Goal: Task Accomplishment & Management: Manage account settings

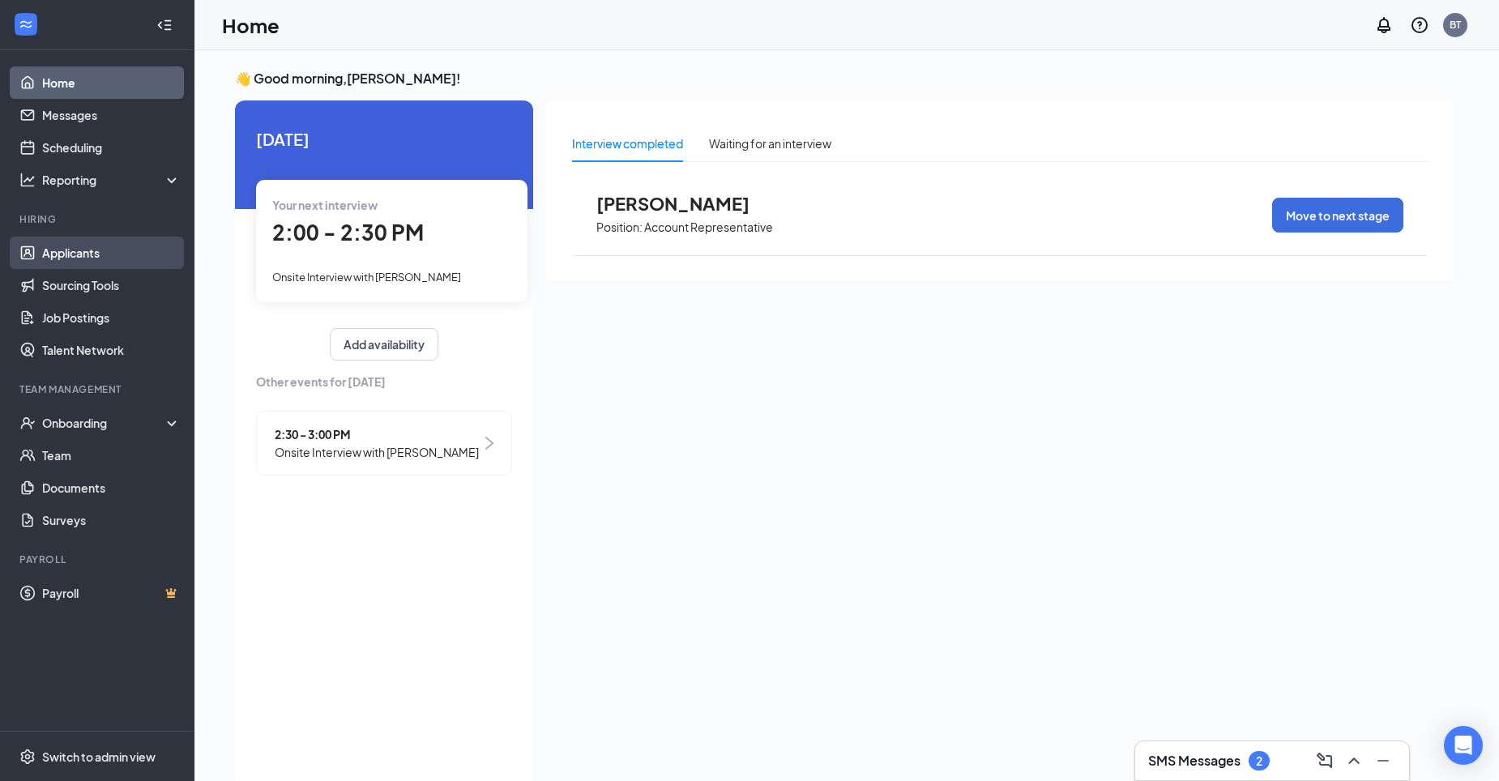
click at [82, 256] on link "Applicants" at bounding box center [111, 253] width 139 height 32
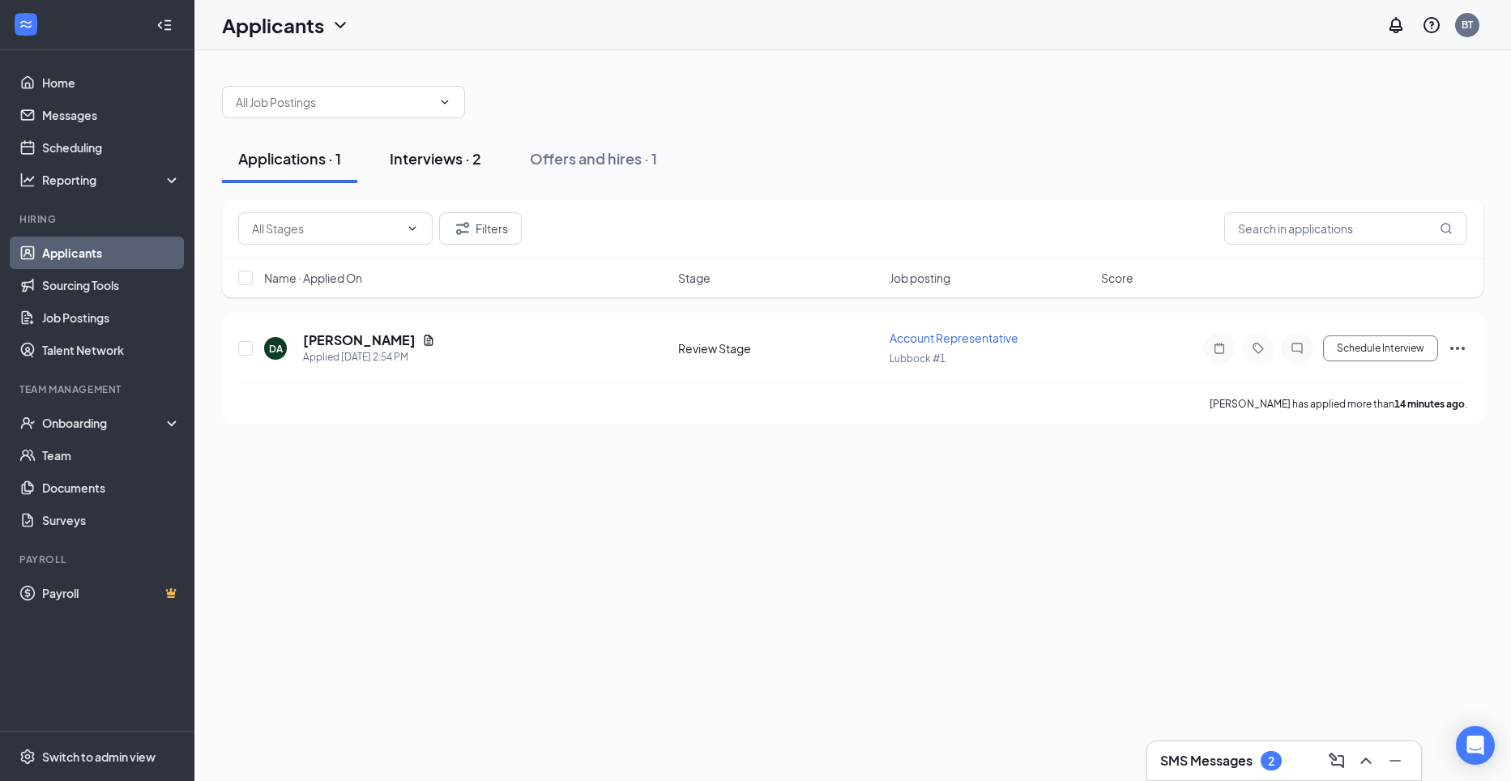
click at [430, 165] on div "Interviews · 2" at bounding box center [436, 158] width 92 height 20
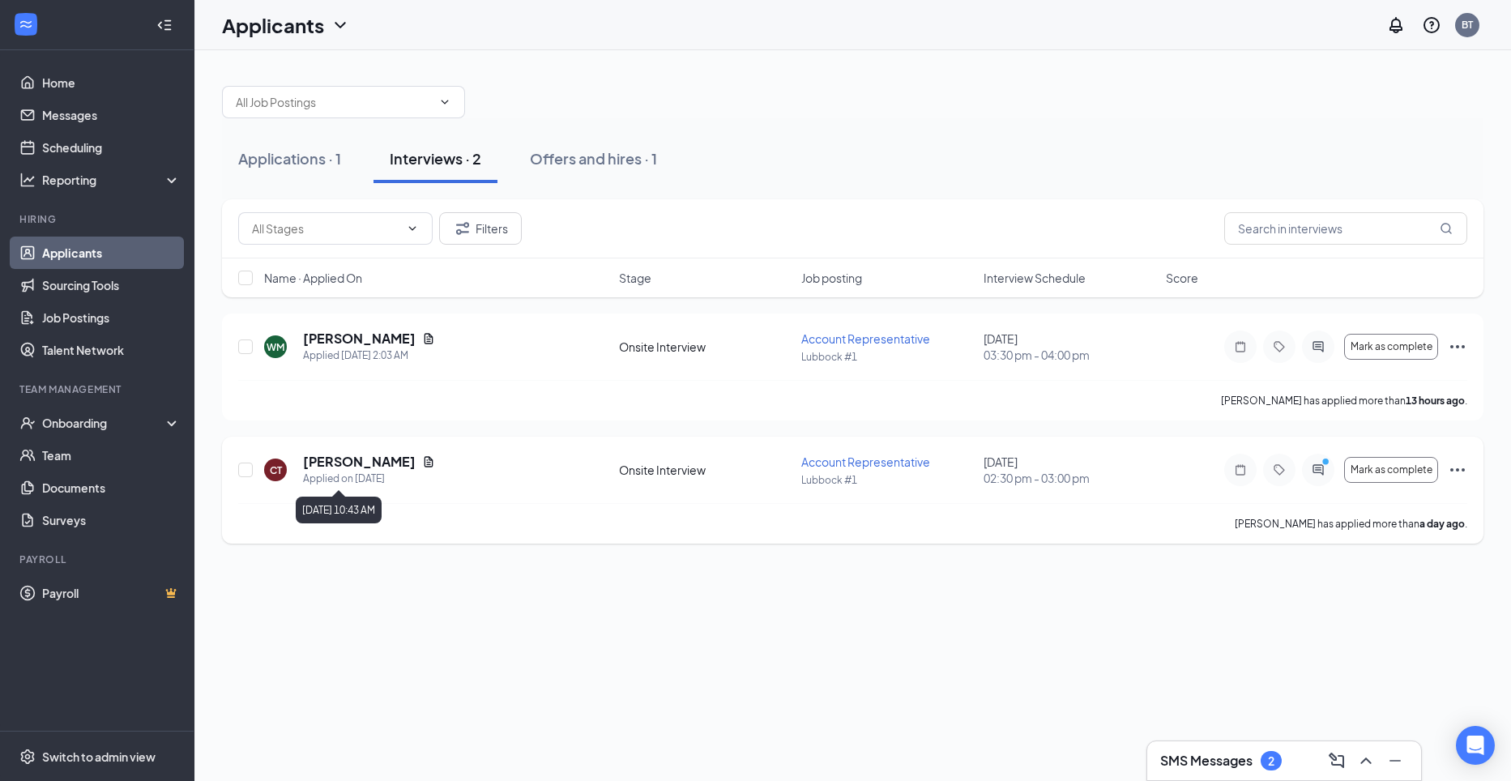
click at [376, 472] on div "Applied on [DATE]" at bounding box center [369, 479] width 132 height 16
click at [343, 459] on h5 "[PERSON_NAME]" at bounding box center [359, 462] width 113 height 18
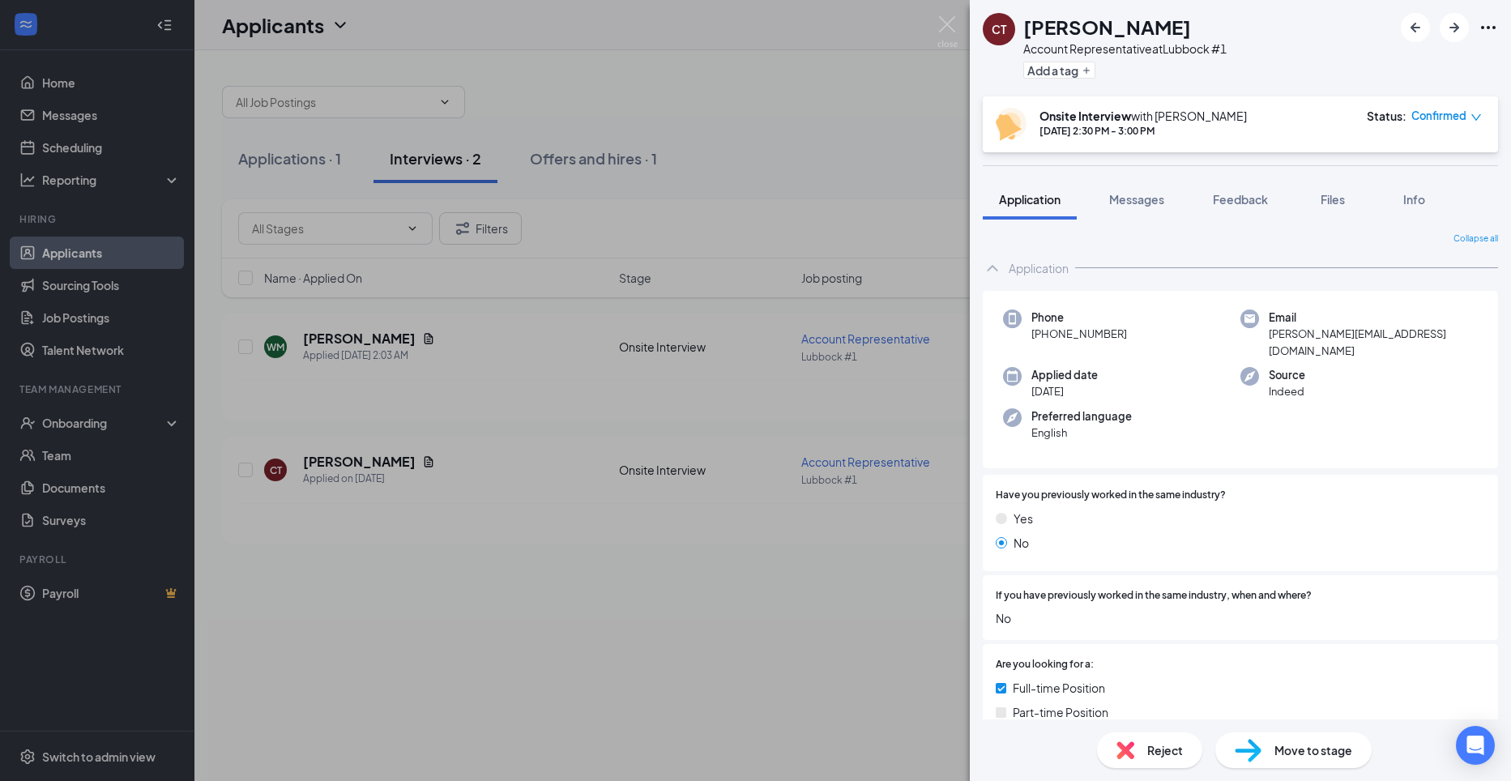
click at [1334, 762] on div "Move to stage" at bounding box center [1294, 751] width 156 height 36
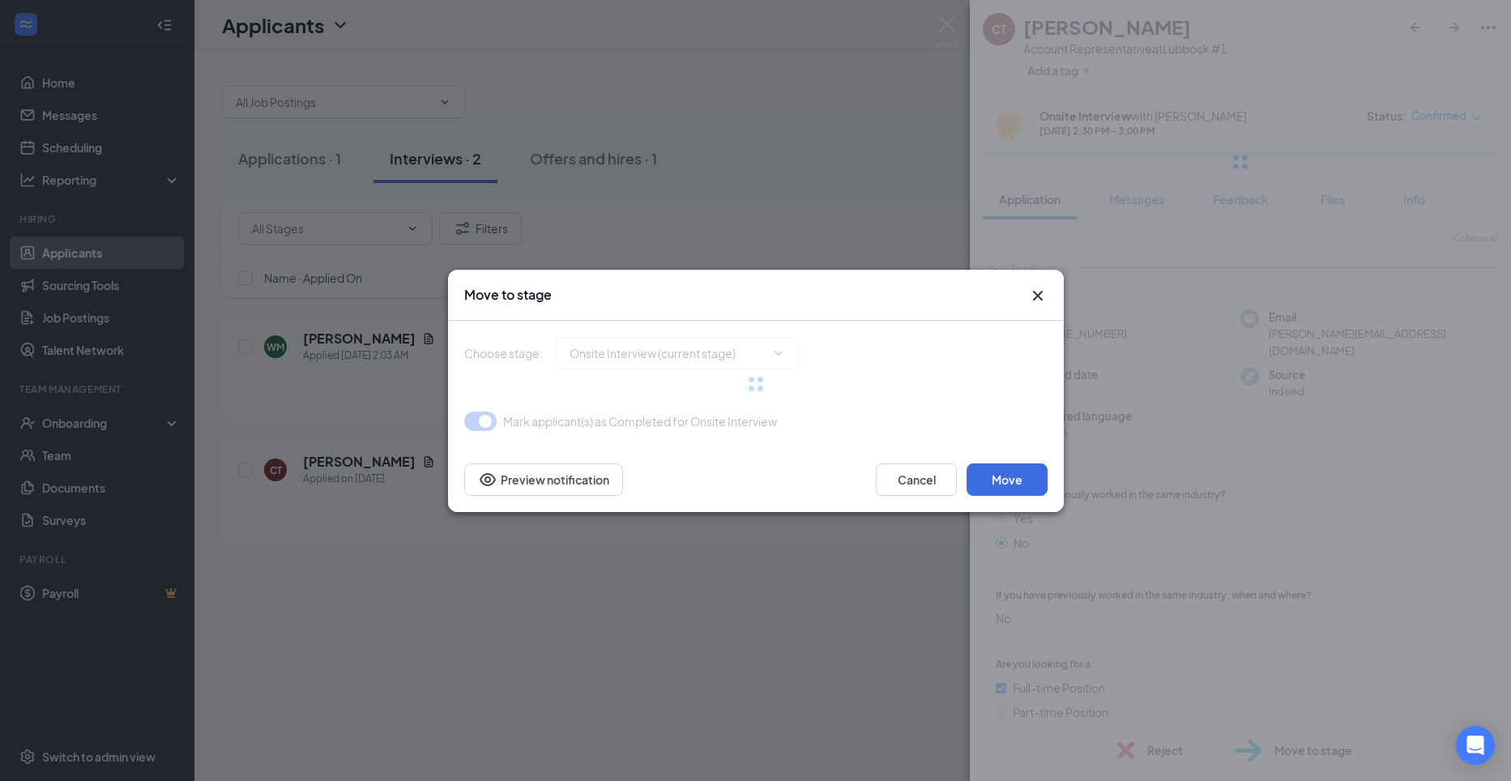
type input "Background check form (next stage)"
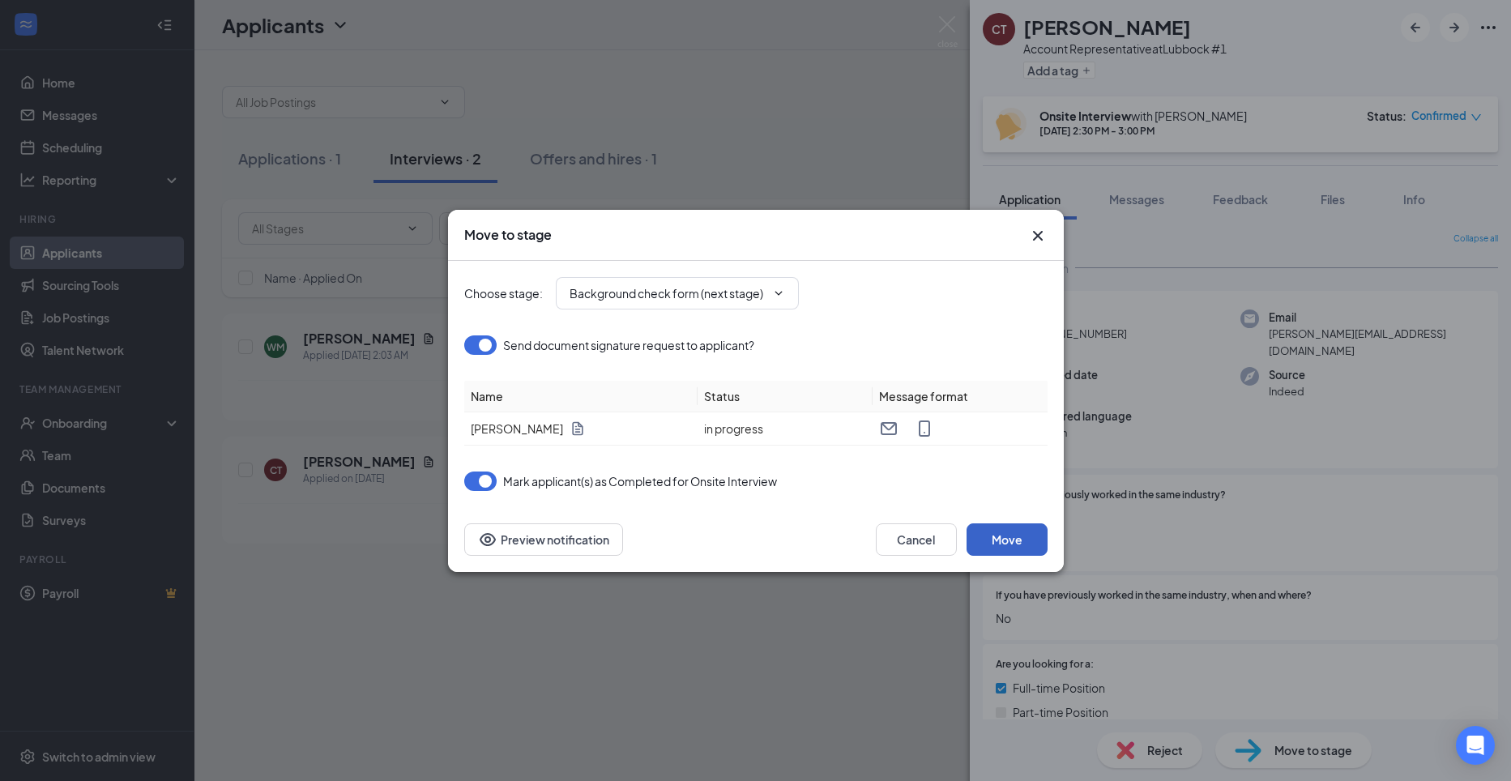
click at [1025, 538] on button "Move" at bounding box center [1007, 540] width 81 height 32
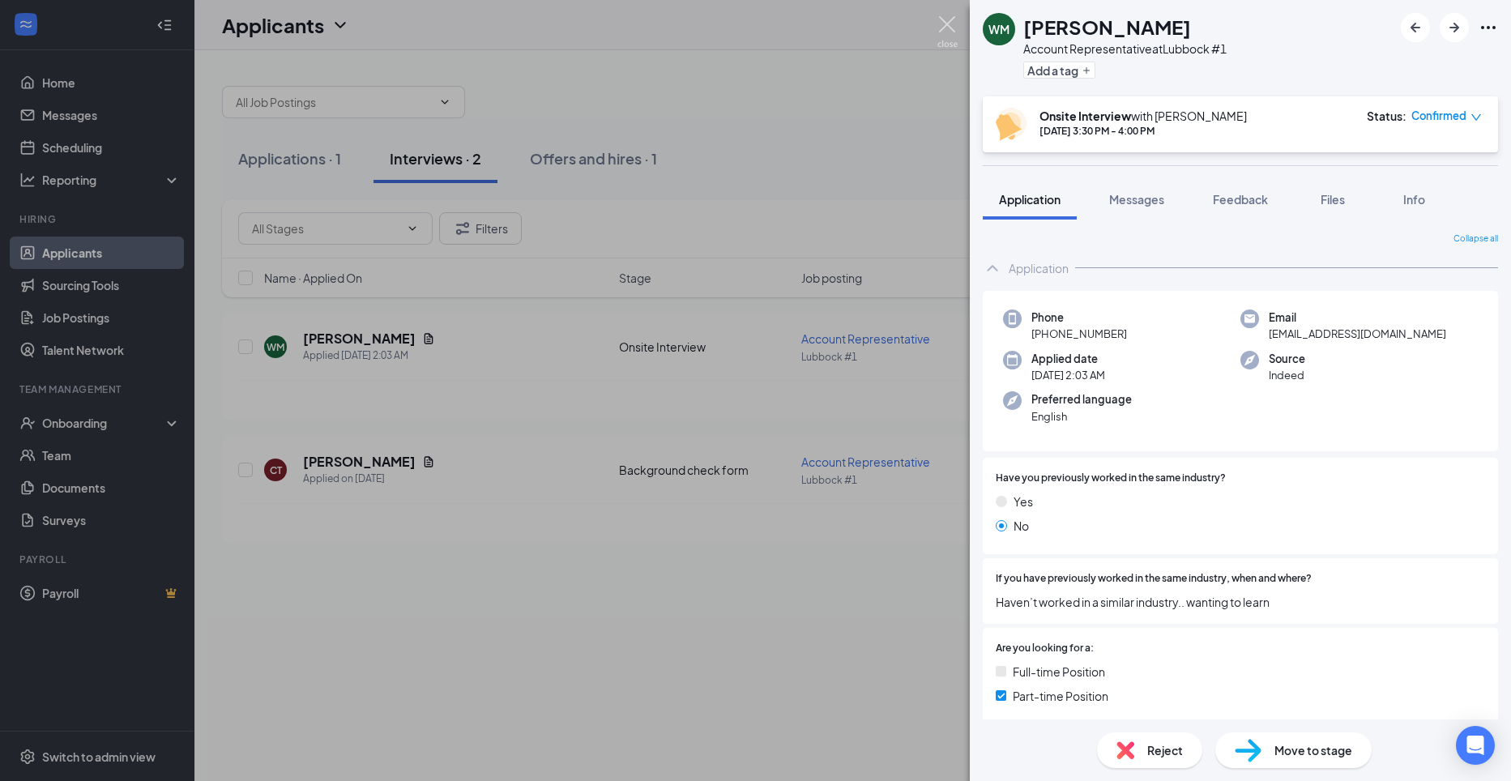
click at [941, 18] on img at bounding box center [948, 32] width 20 height 32
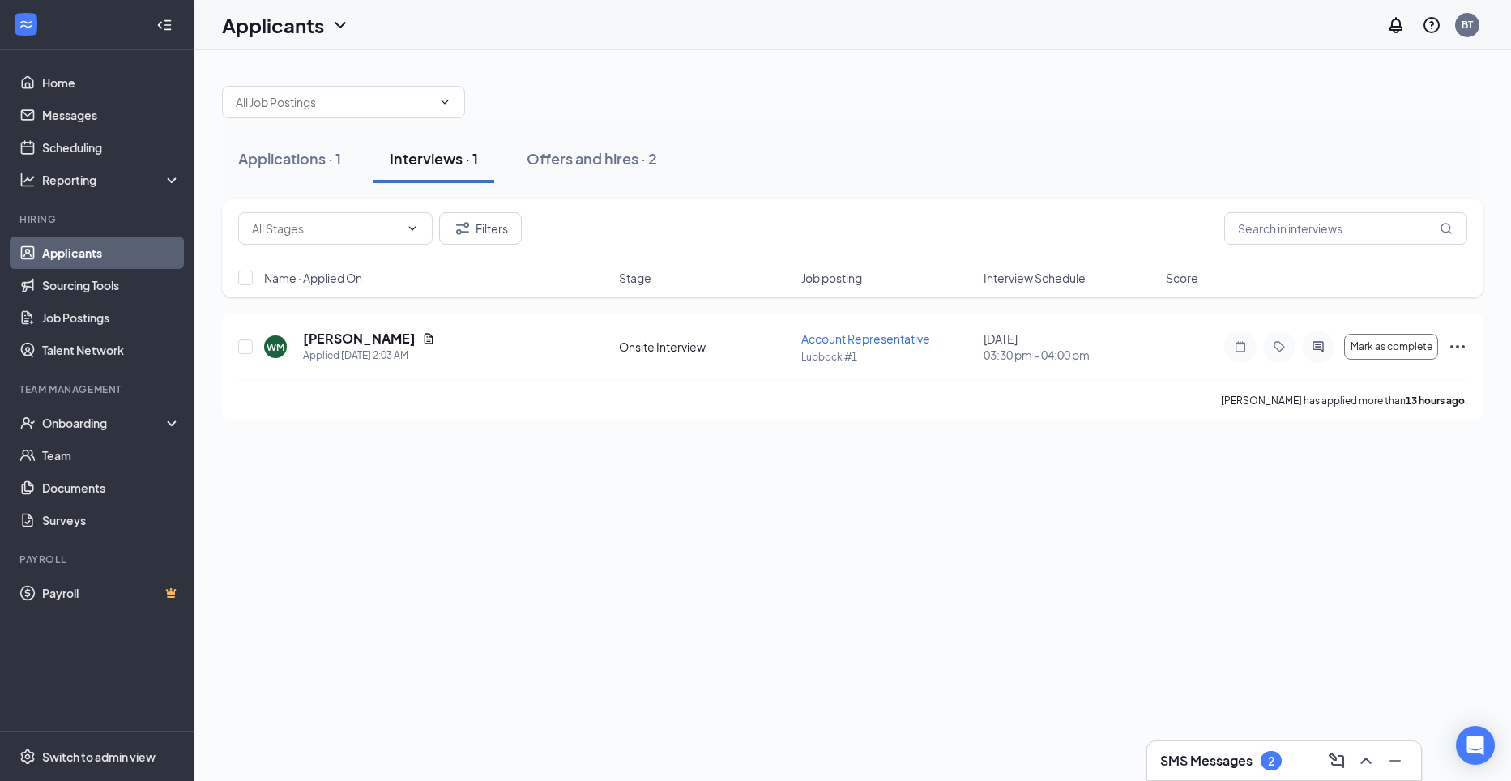
click at [75, 254] on link "Applicants" at bounding box center [111, 253] width 139 height 32
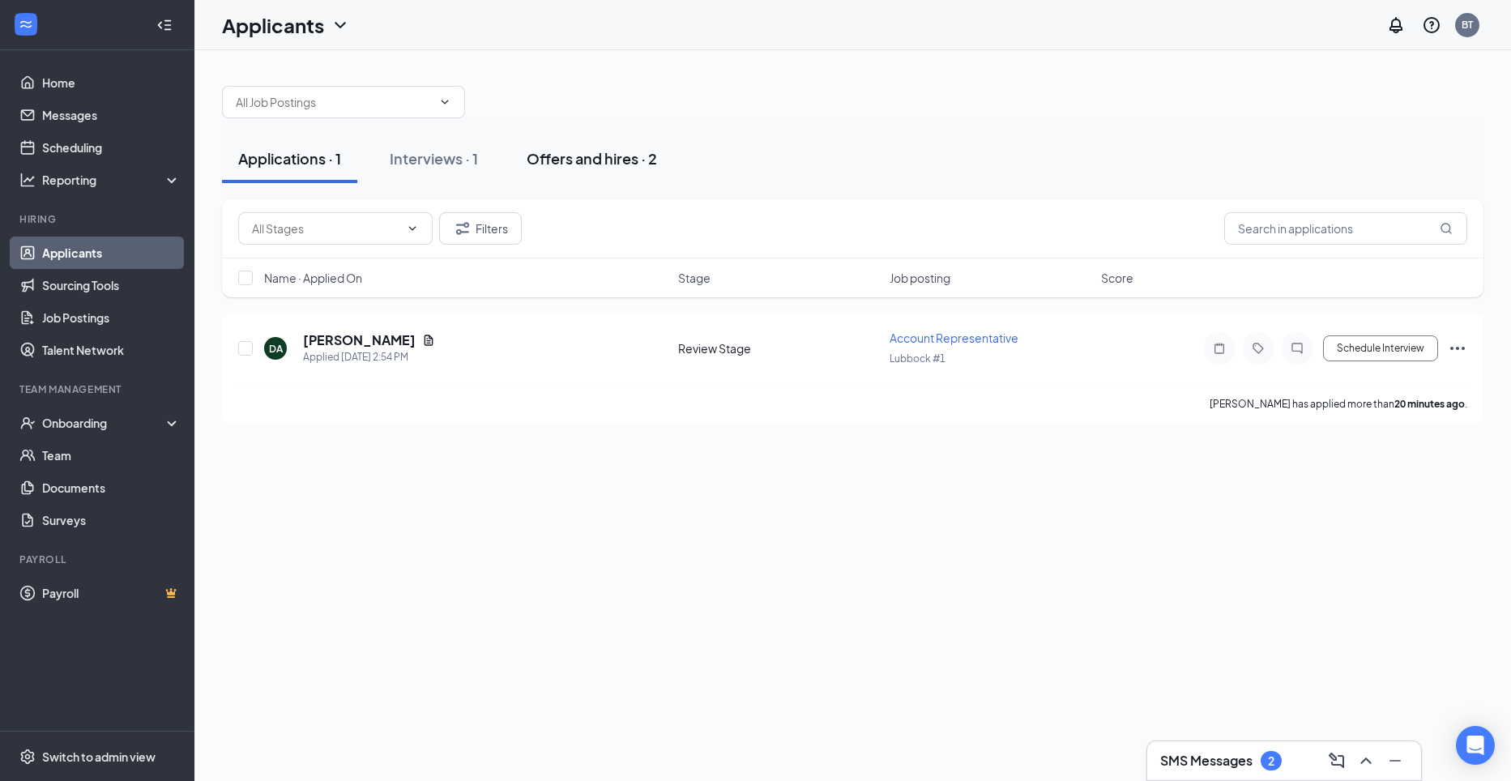
click at [598, 159] on div "Offers and hires · 2" at bounding box center [592, 158] width 130 height 20
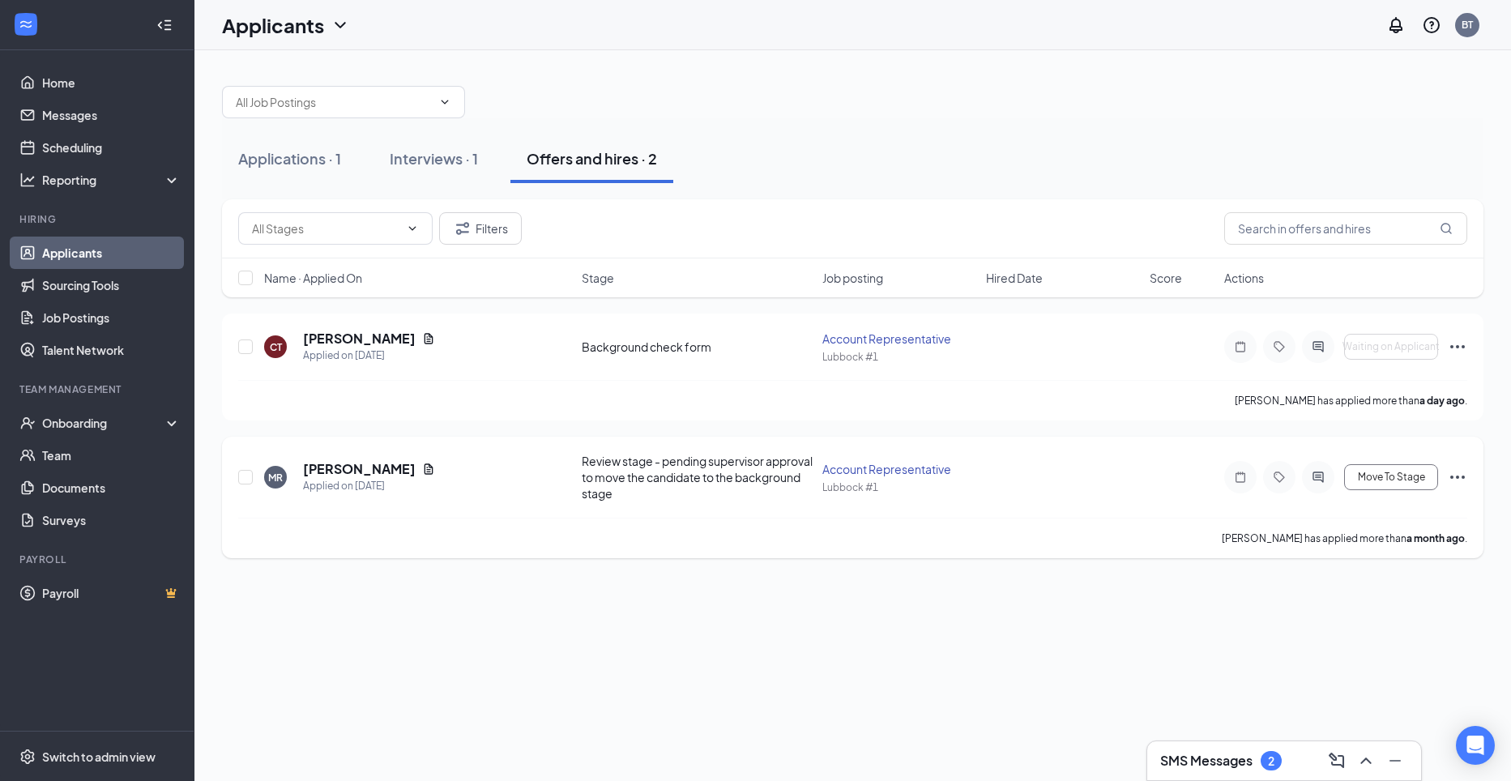
click at [1457, 481] on icon "Ellipses" at bounding box center [1457, 477] width 19 height 19
click at [1346, 295] on p "Reject" at bounding box center [1384, 292] width 139 height 16
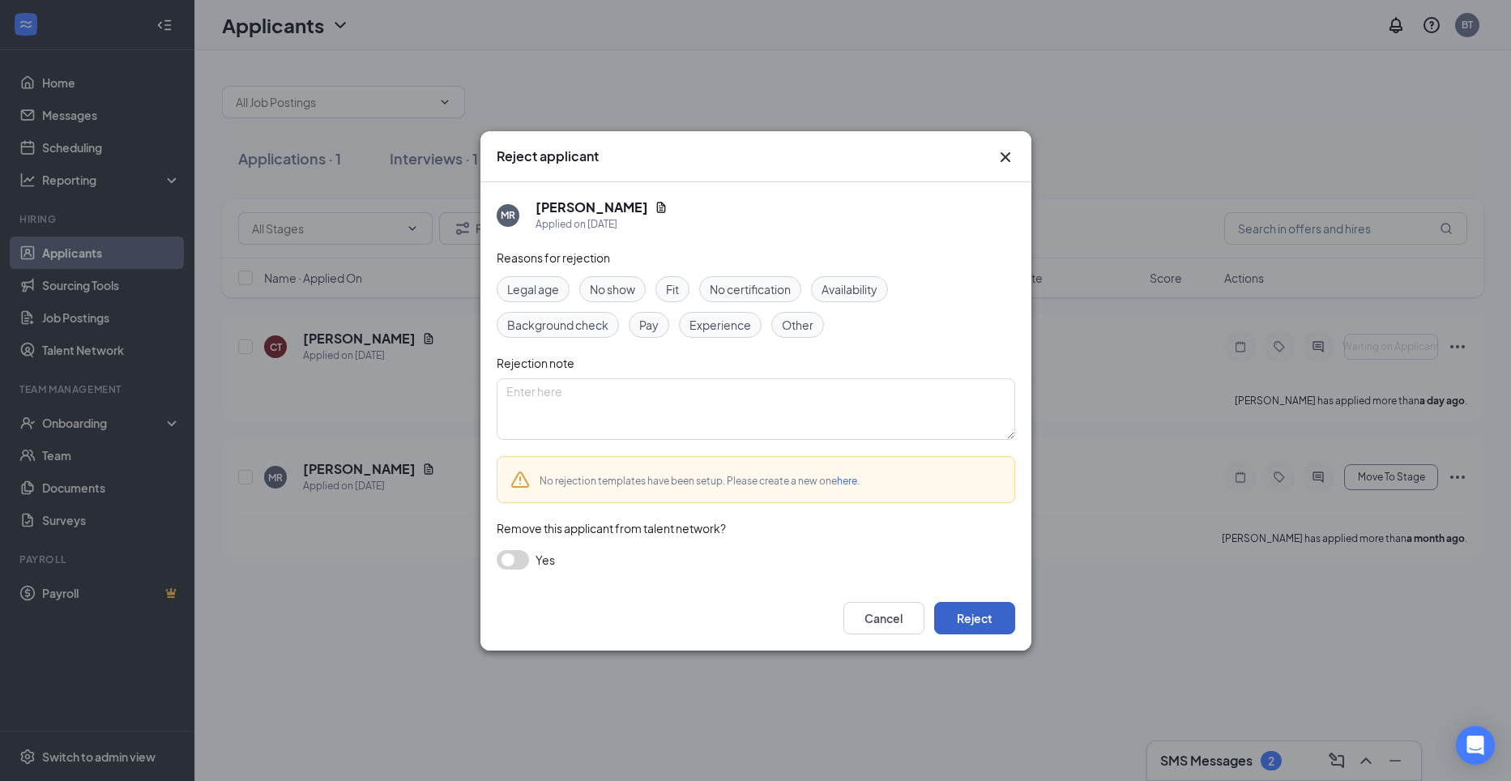
click at [979, 613] on button "Reject" at bounding box center [974, 618] width 81 height 32
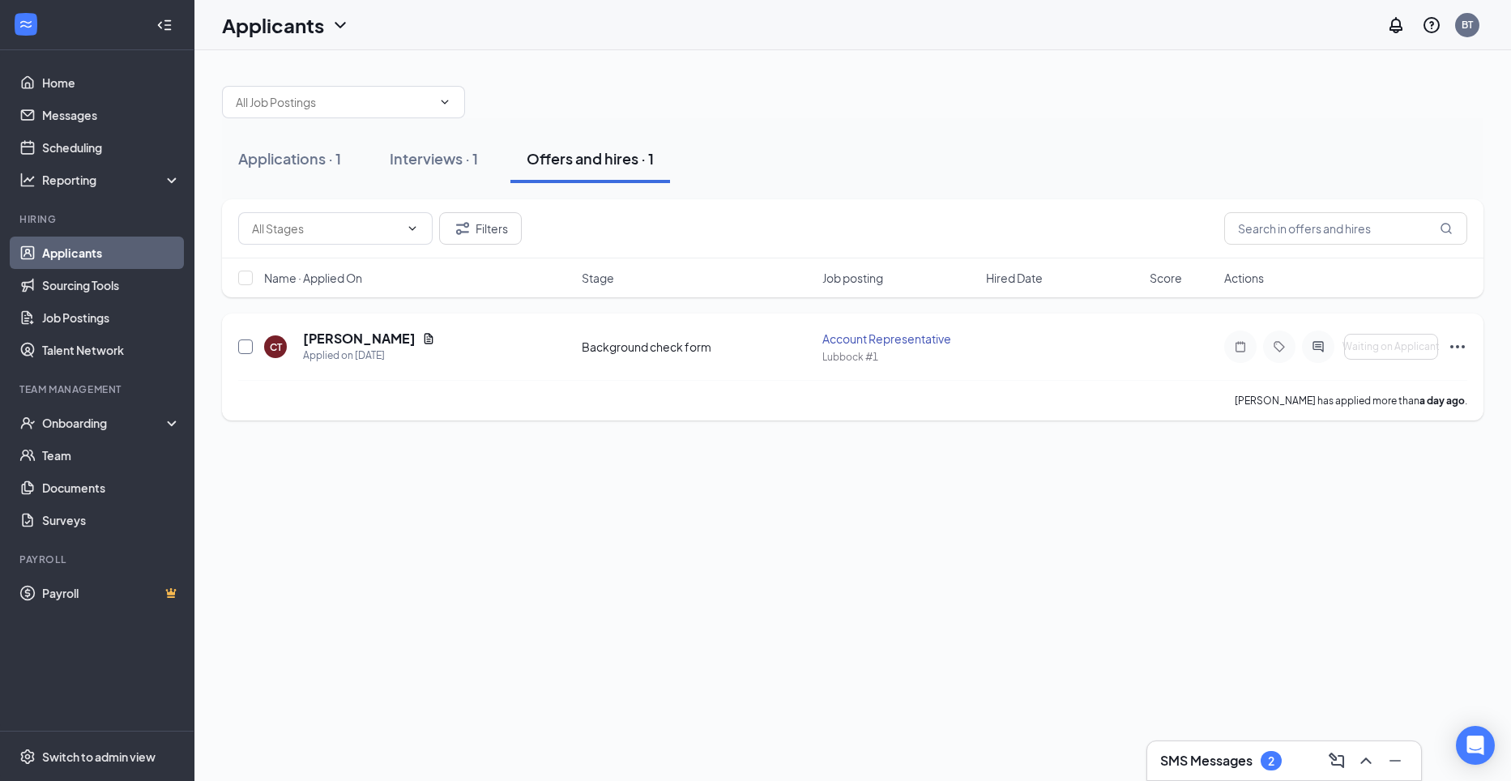
click at [244, 350] on input "checkbox" at bounding box center [245, 347] width 15 height 15
checkbox input "true"
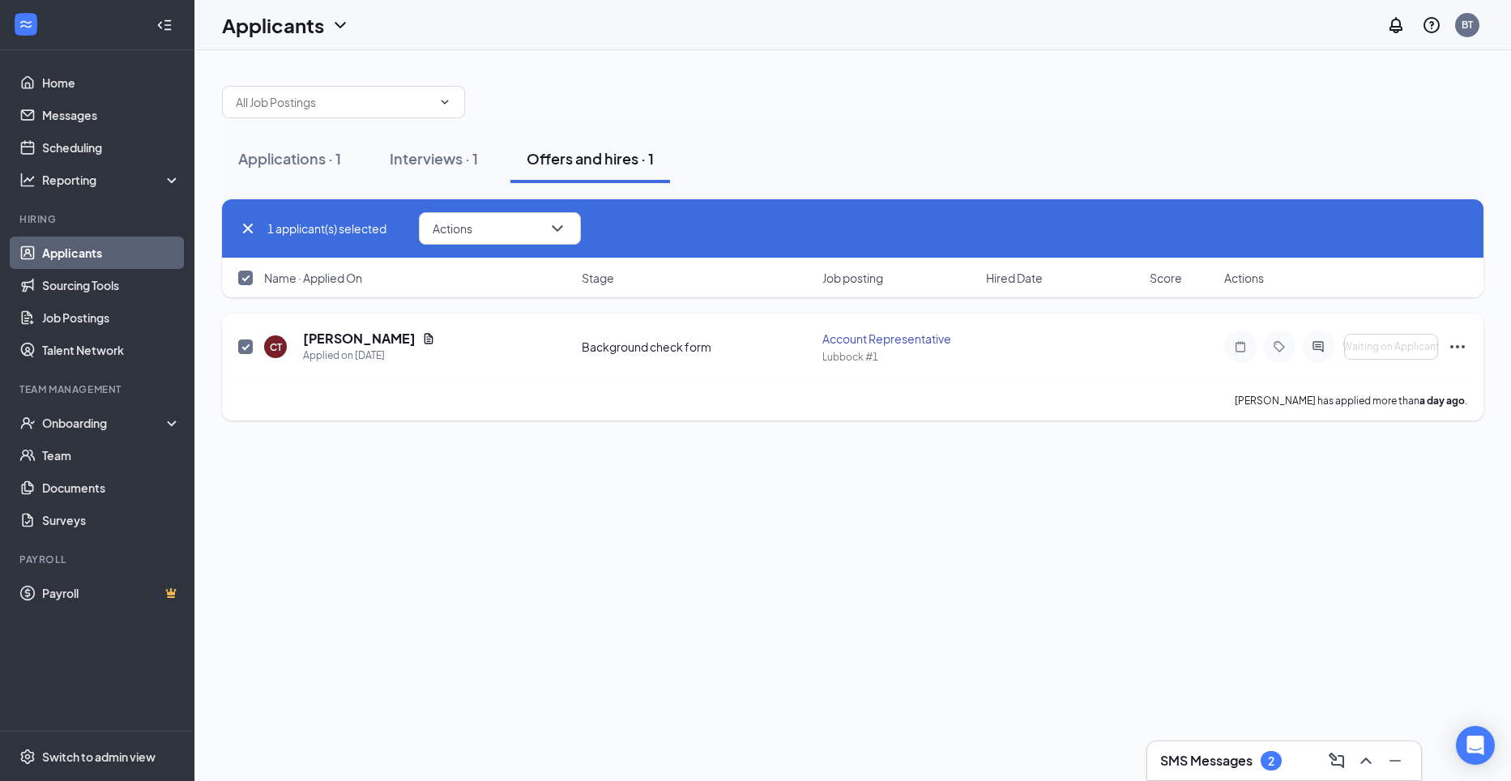
click at [249, 340] on input "checkbox" at bounding box center [245, 347] width 15 height 15
checkbox input "false"
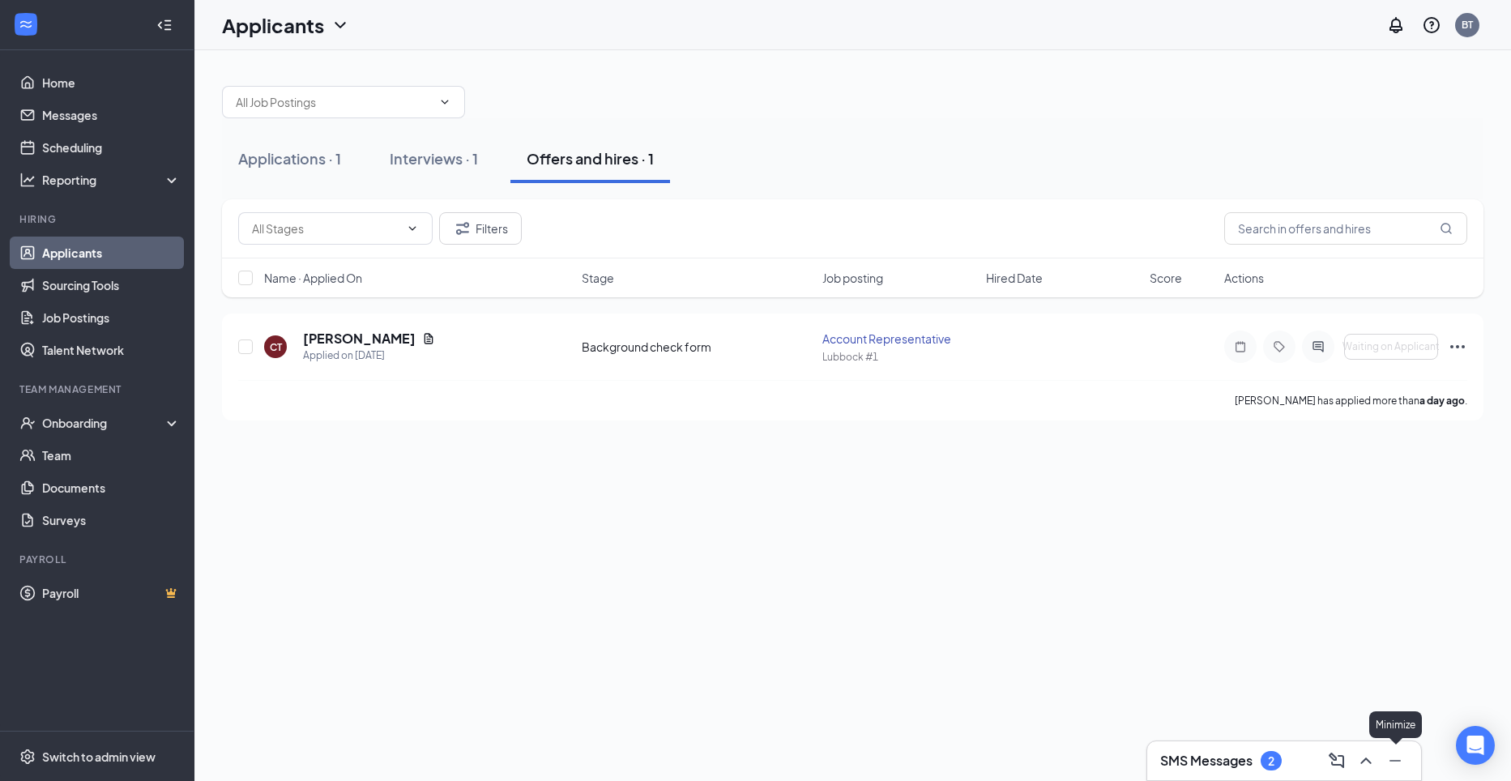
click at [1389, 761] on icon "Minimize" at bounding box center [1395, 760] width 19 height 19
click at [1482, 692] on icon "ChatActive" at bounding box center [1476, 690] width 16 height 16
click at [1246, 761] on h3 "SMS Messages" at bounding box center [1206, 761] width 92 height 18
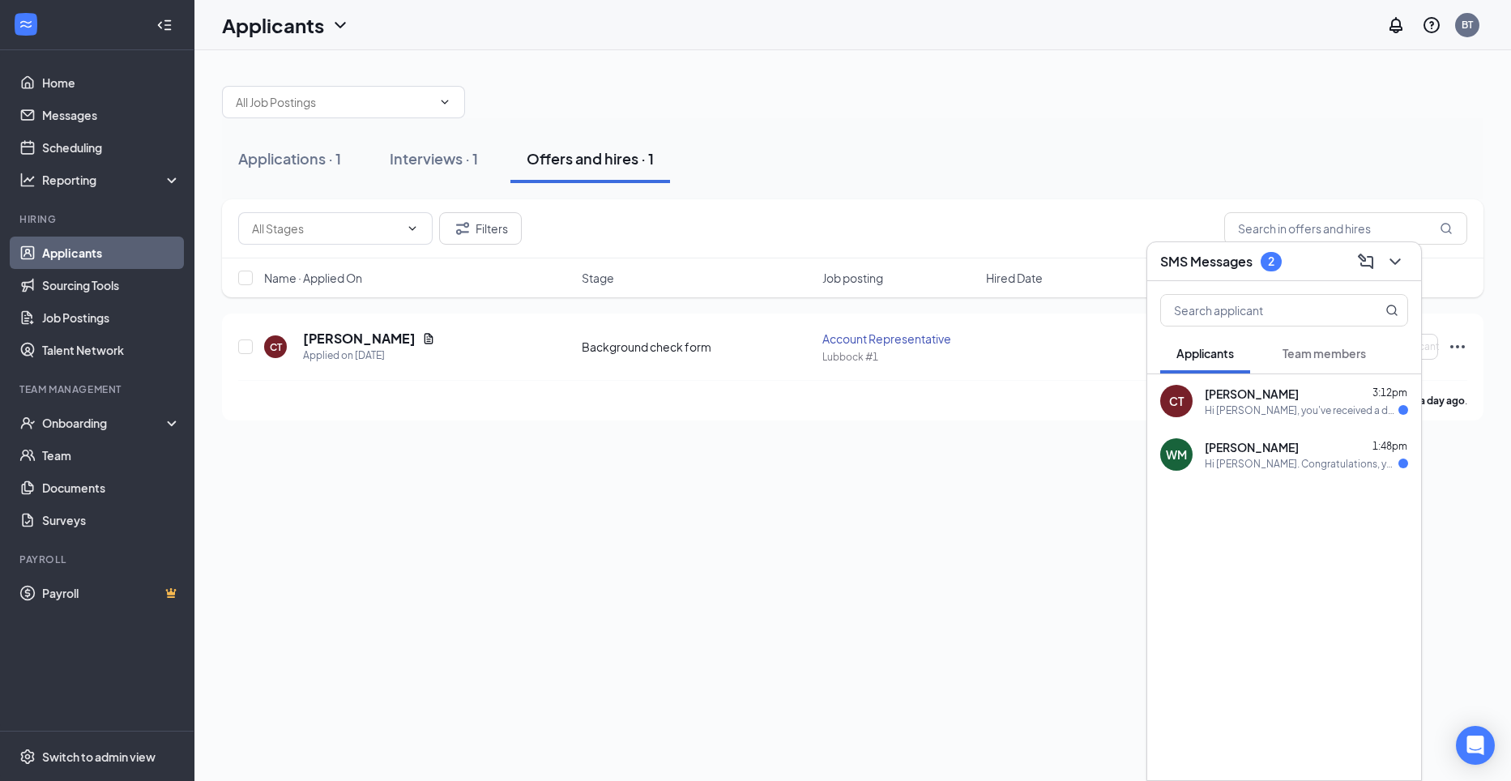
click at [1237, 402] on div "[PERSON_NAME] 3:12pm Hi [PERSON_NAME], you've received a document signature req…" at bounding box center [1306, 402] width 203 height 32
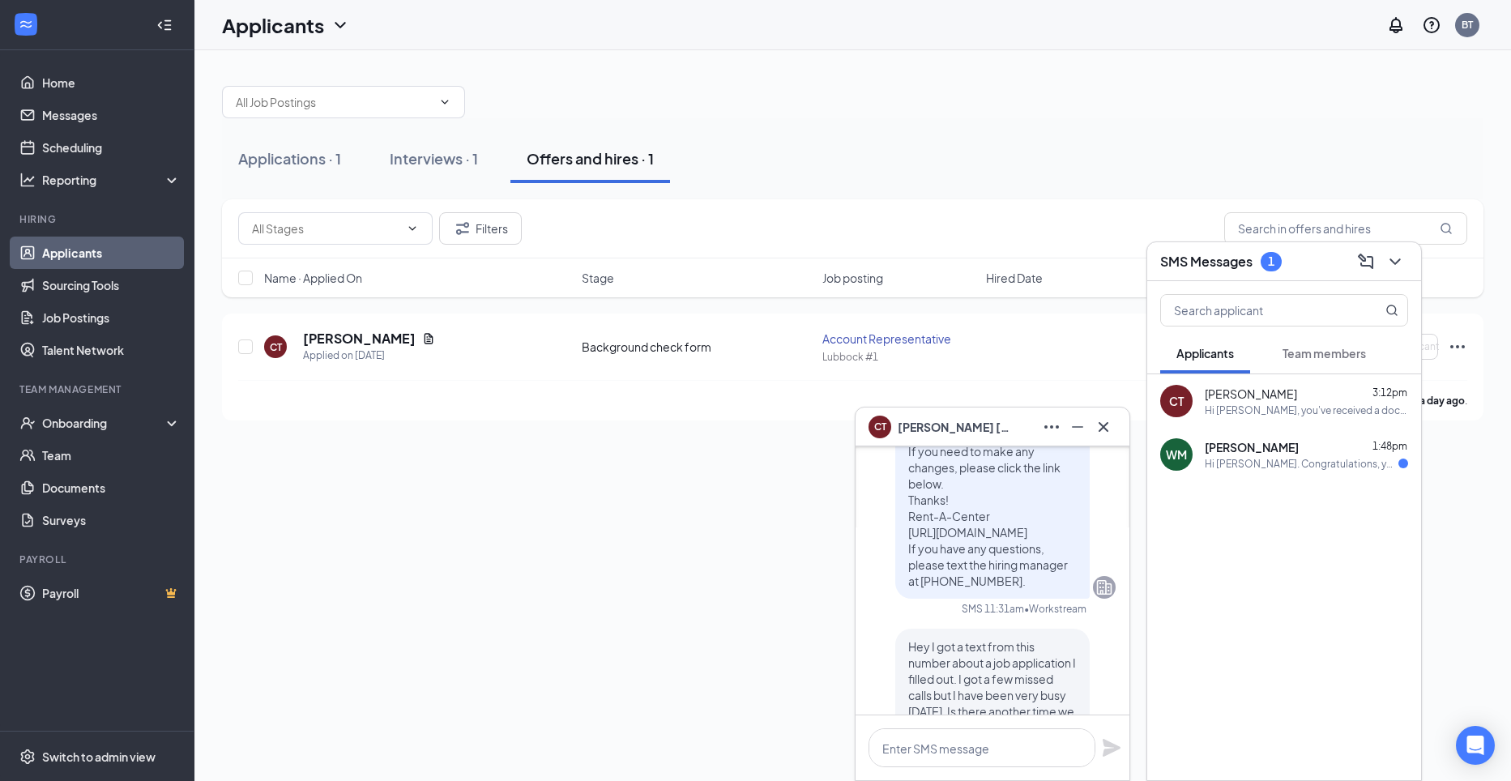
scroll to position [-324, 0]
